Goal: Navigation & Orientation: Find specific page/section

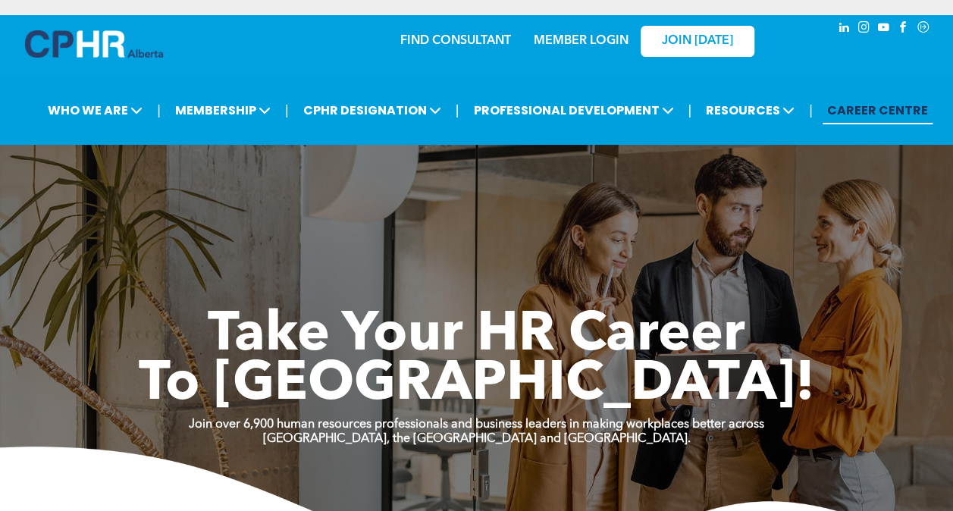
click at [881, 117] on link "CAREER CENTRE" at bounding box center [878, 110] width 110 height 28
click at [96, 44] on img at bounding box center [94, 43] width 138 height 27
click at [579, 42] on link "MEMBER LOGIN" at bounding box center [581, 41] width 95 height 12
click at [540, 44] on link "MEMBER LOGIN" at bounding box center [581, 41] width 95 height 12
